Goal: Find specific page/section: Find specific page/section

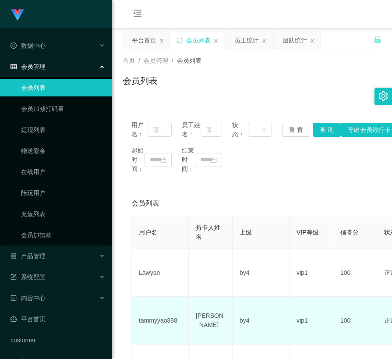
click at [313, 311] on td "vip1" at bounding box center [312, 321] width 44 height 48
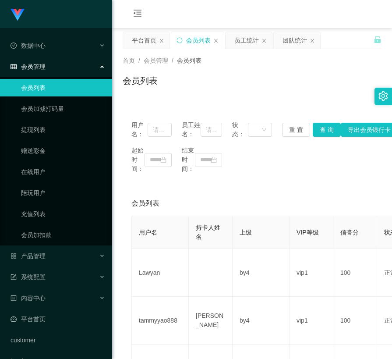
scroll to position [20, 0]
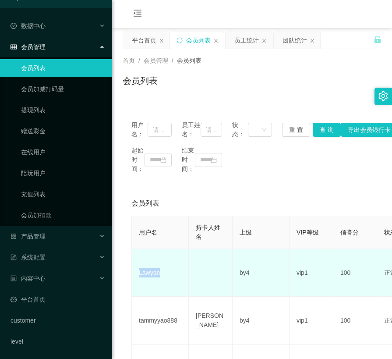
drag, startPoint x: 155, startPoint y: 277, endPoint x: 139, endPoint y: 277, distance: 16.7
click at [139, 277] on td "Lawyan" at bounding box center [160, 273] width 57 height 48
copy td "Lawyan"
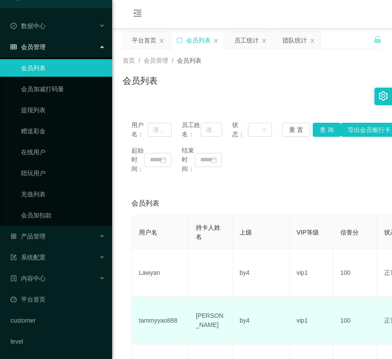
drag, startPoint x: 210, startPoint y: 325, endPoint x: 221, endPoint y: 313, distance: 16.5
click at [210, 325] on td "[PERSON_NAME]" at bounding box center [211, 321] width 44 height 48
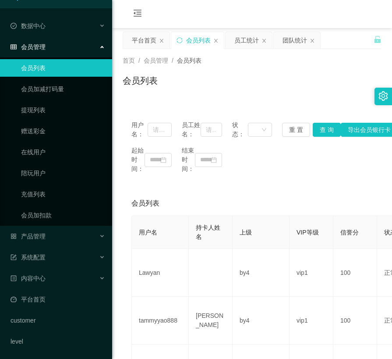
click at [288, 179] on div "用户名： 员工姓名： 状态： 重 置 查 询 导出会员银行卡 起始时间： 结束时间：" at bounding box center [252, 147] width 259 height 71
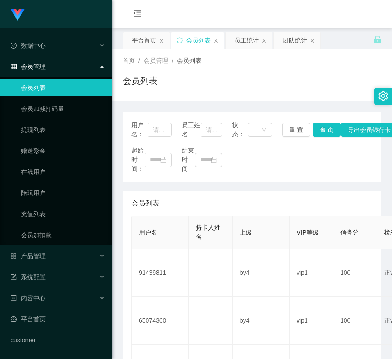
scroll to position [131, 0]
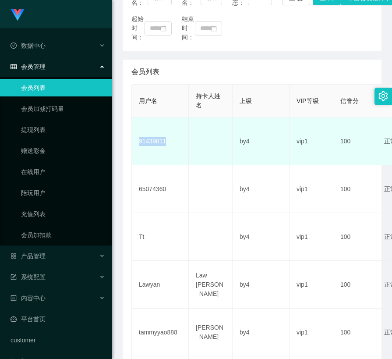
drag, startPoint x: 148, startPoint y: 142, endPoint x: 135, endPoint y: 142, distance: 13.1
click at [135, 142] on td "91439811" at bounding box center [160, 141] width 57 height 48
copy td "91439811"
click at [162, 147] on td "91439811" at bounding box center [160, 141] width 57 height 48
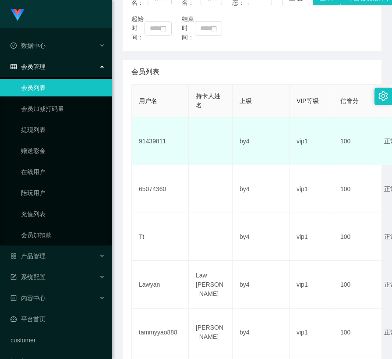
click at [159, 142] on td "91439811" at bounding box center [160, 141] width 57 height 48
copy td "91439811"
